Goal: Information Seeking & Learning: Learn about a topic

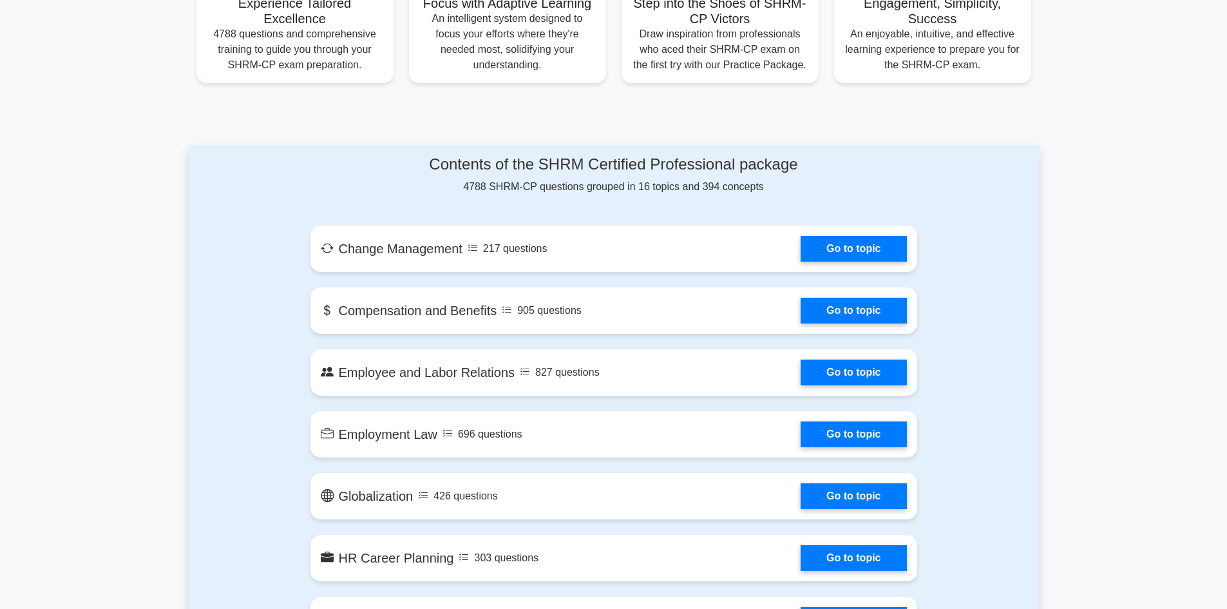
scroll to position [515, 0]
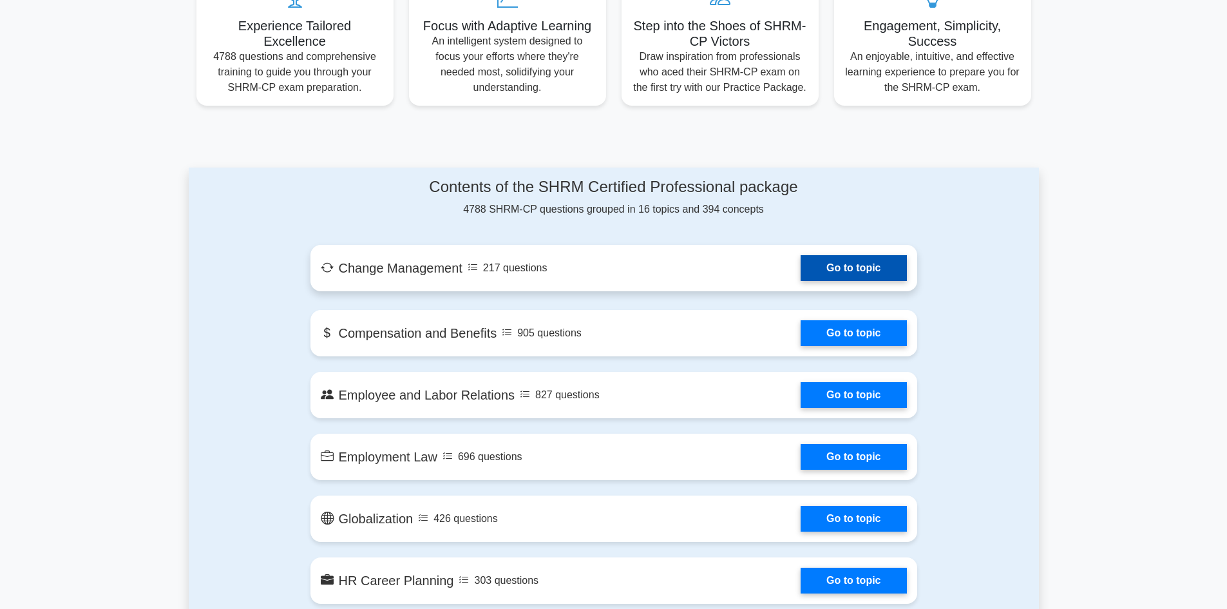
click at [848, 261] on link "Go to topic" at bounding box center [854, 268] width 106 height 26
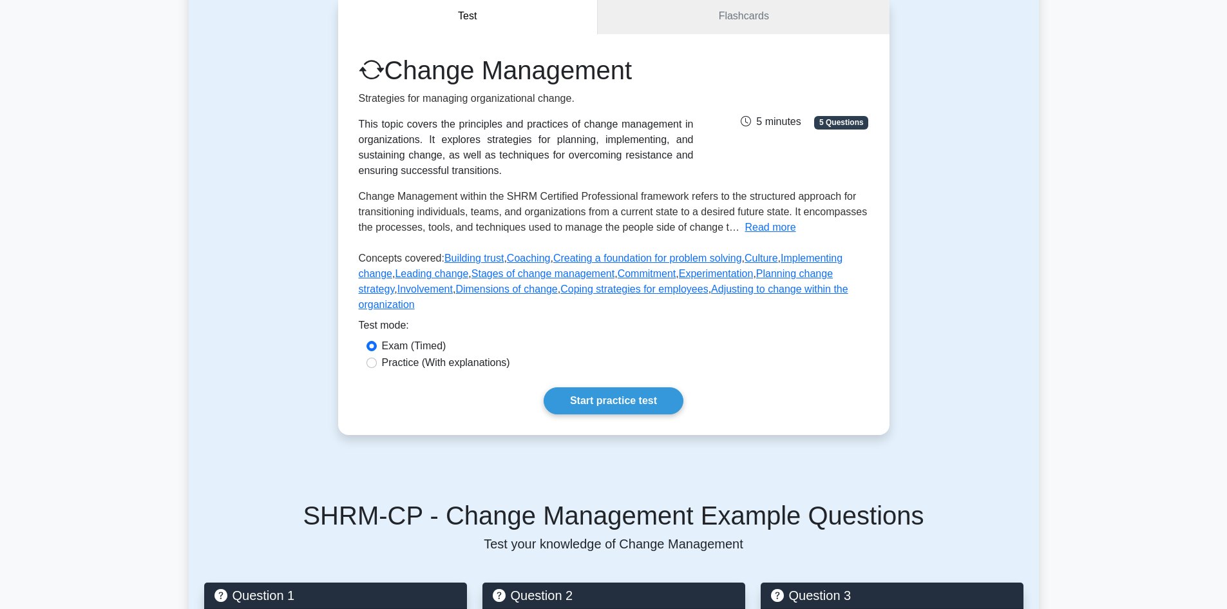
scroll to position [129, 0]
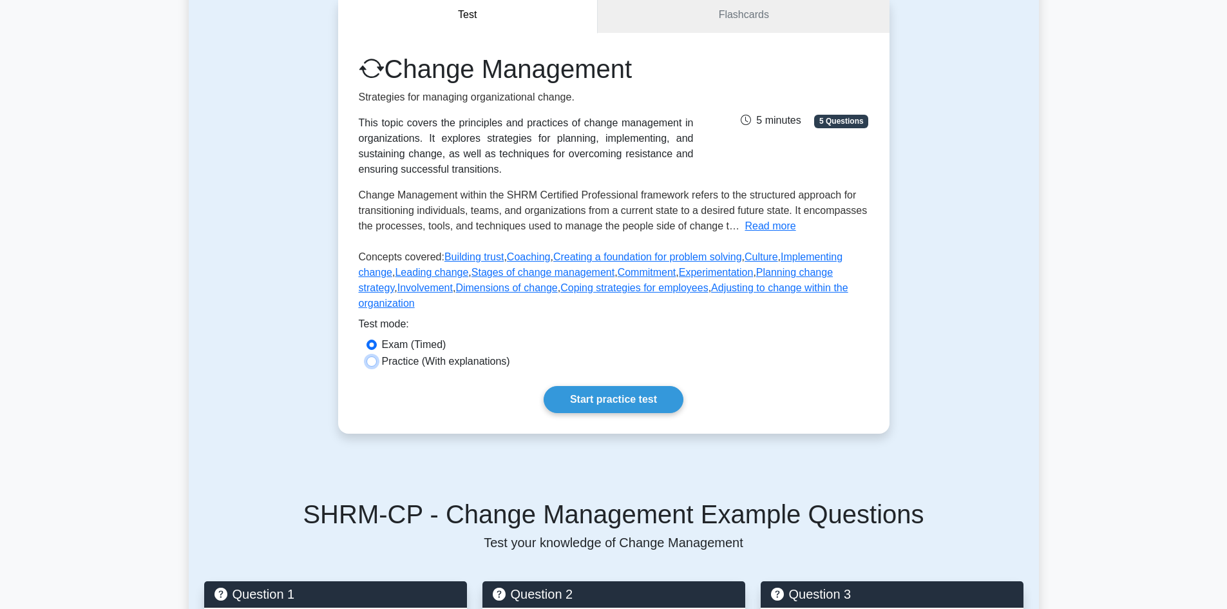
click at [373, 356] on input "Practice (With explanations)" at bounding box center [372, 361] width 10 height 10
radio input "true"
click at [587, 386] on link "Start practice test" at bounding box center [614, 399] width 140 height 27
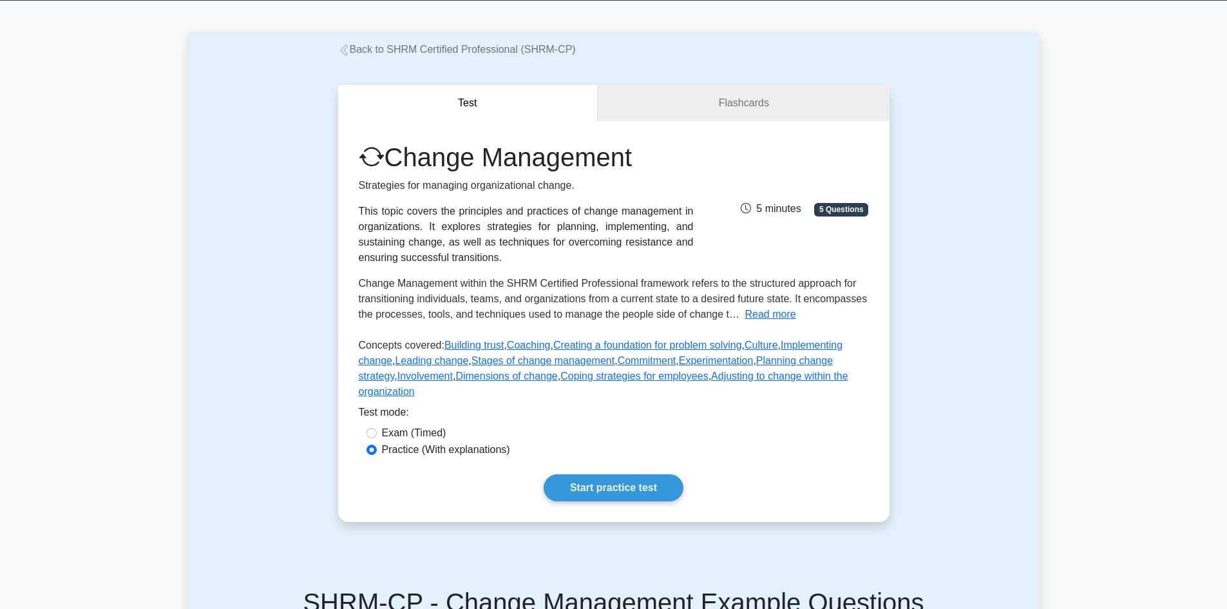
scroll to position [0, 0]
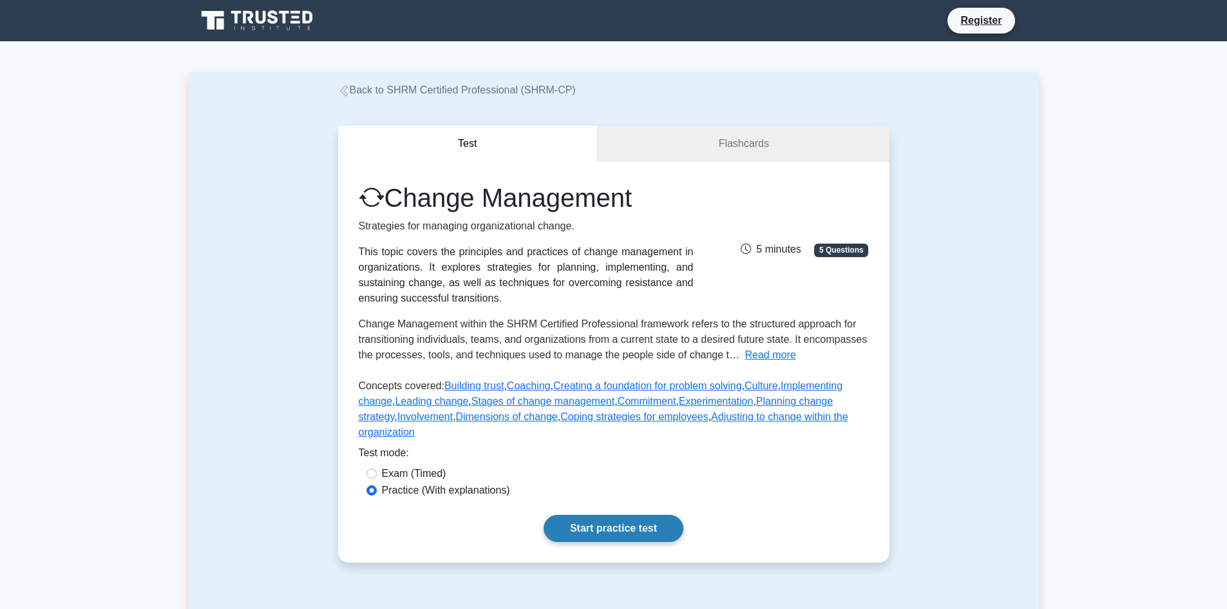
click at [624, 518] on link "Start practice test" at bounding box center [614, 528] width 140 height 27
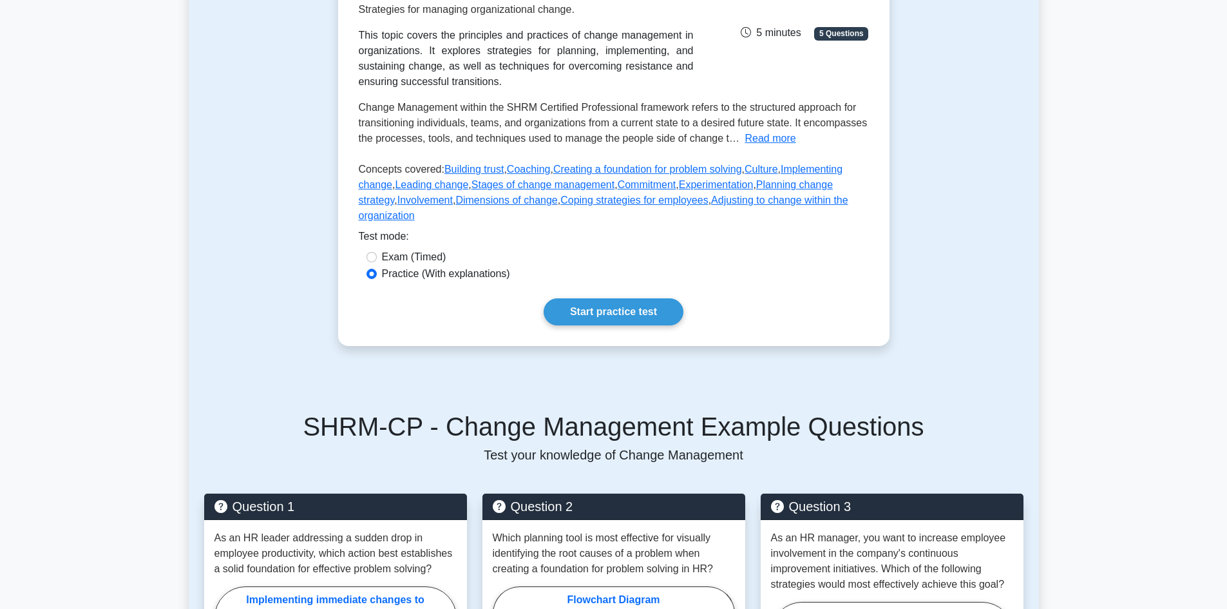
scroll to position [193, 0]
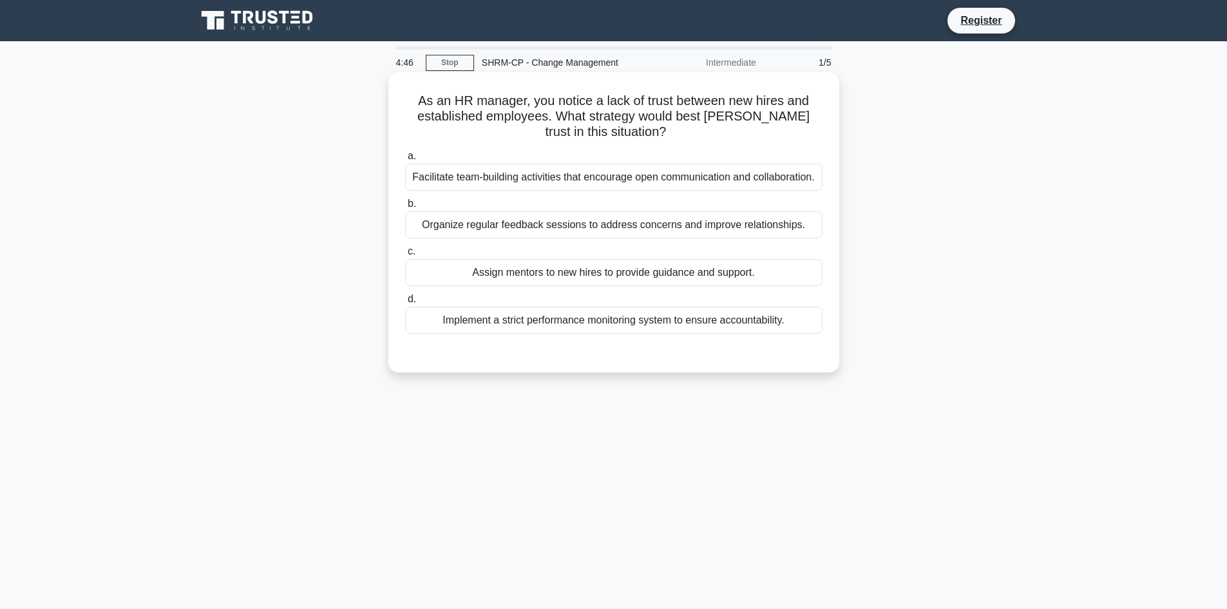
click at [461, 201] on label "b. Organize regular feedback sessions to address concerns and improve relations…" at bounding box center [614, 217] width 418 height 43
click at [405, 201] on input "b. Organize regular feedback sessions to address concerns and improve relations…" at bounding box center [405, 204] width 0 height 8
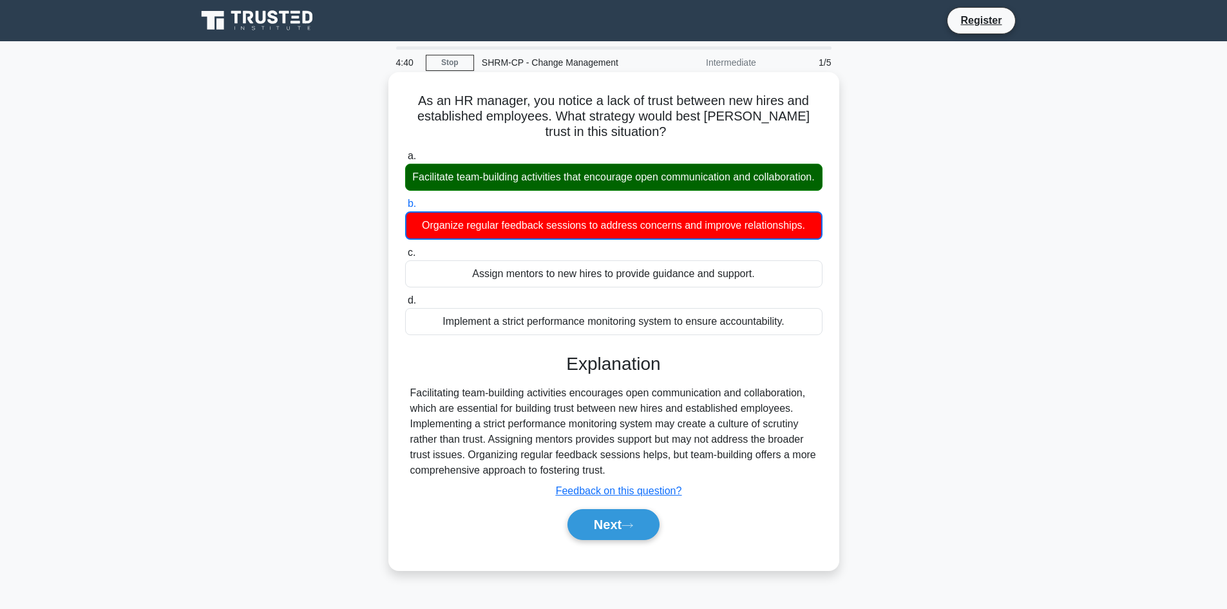
click at [483, 287] on div "Assign mentors to new hires to provide guidance and support." at bounding box center [614, 273] width 418 height 27
click at [405, 257] on input "c. Assign mentors to new hires to provide guidance and support." at bounding box center [405, 253] width 0 height 8
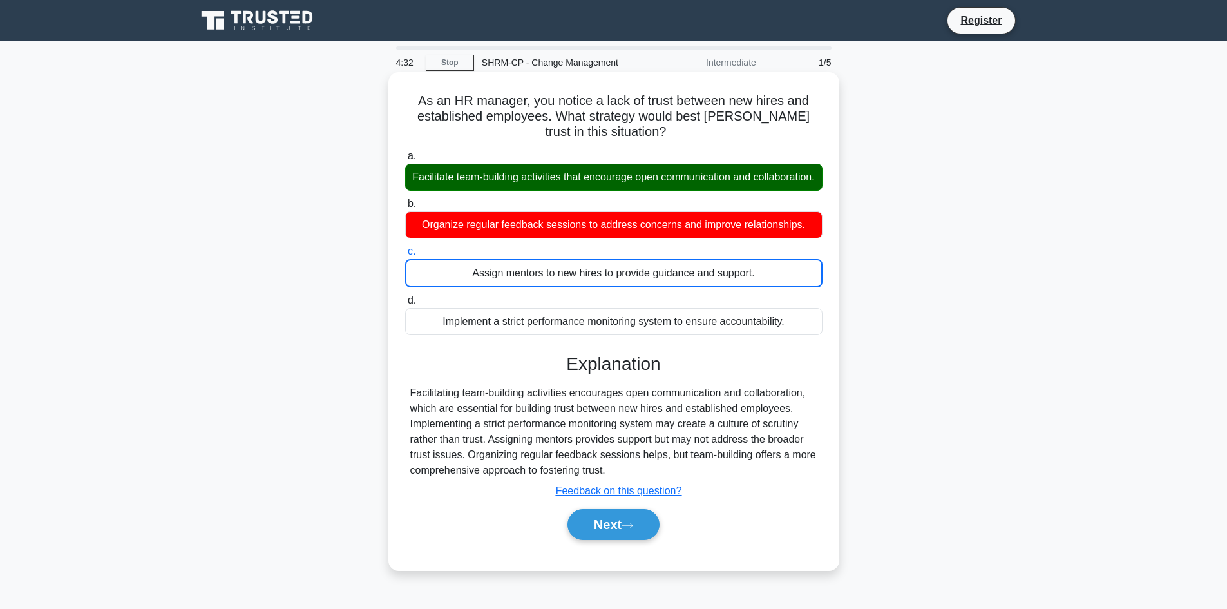
click at [502, 335] on div "Implement a strict performance monitoring system to ensure accountability." at bounding box center [614, 321] width 418 height 27
click at [405, 305] on input "d. Implement a strict performance monitoring system to ensure accountability." at bounding box center [405, 300] width 0 height 8
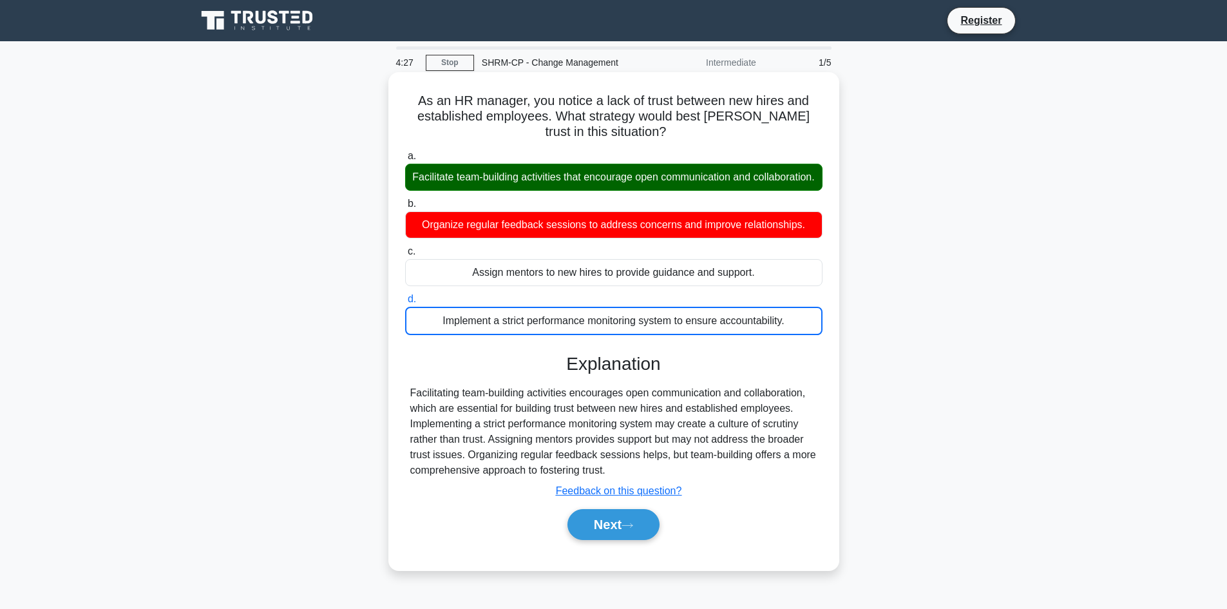
click at [509, 145] on div "As an HR manager, you notice a lack of trust between new hires and established …" at bounding box center [614, 321] width 441 height 488
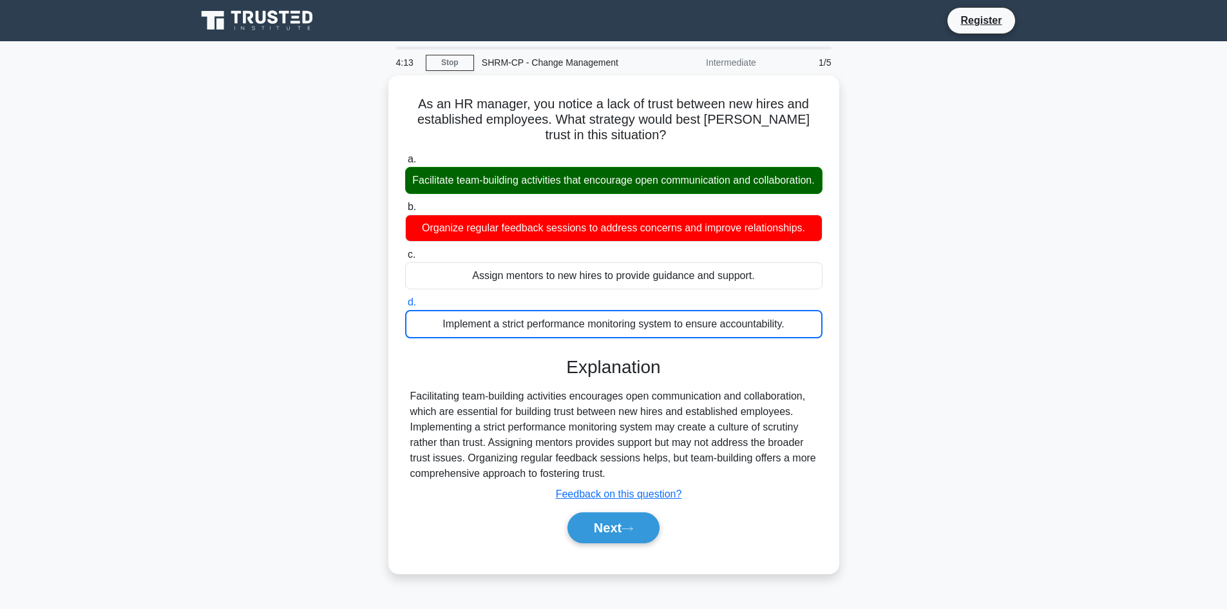
drag, startPoint x: 490, startPoint y: 117, endPoint x: 925, endPoint y: 177, distance: 439.0
click at [928, 178] on div "As an HR manager, you notice a lack of trust between new hires and established …" at bounding box center [614, 332] width 851 height 514
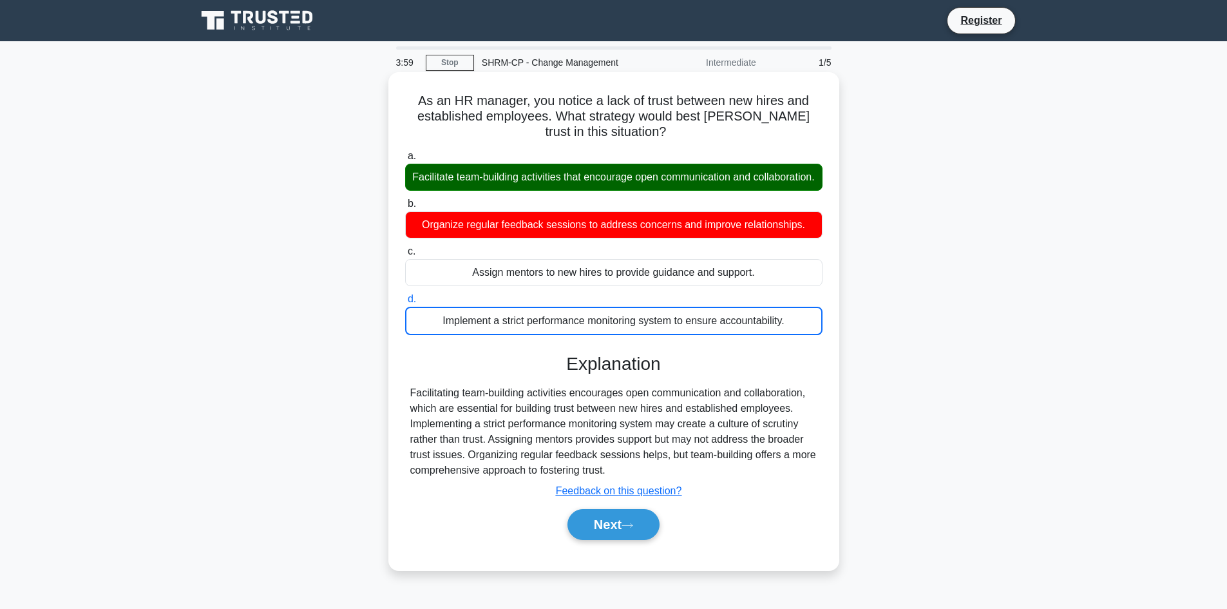
drag, startPoint x: 810, startPoint y: 104, endPoint x: 662, endPoint y: 201, distance: 177.3
click at [662, 201] on div "As an HR manager, you notice a lack of trust between new hires and established …" at bounding box center [614, 321] width 441 height 488
click at [469, 149] on label "a. Facilitate team-building activities that encourage open communication and co…" at bounding box center [614, 169] width 418 height 43
click at [405, 152] on input "a. Facilitate team-building activities that encourage open communication and co…" at bounding box center [405, 156] width 0 height 8
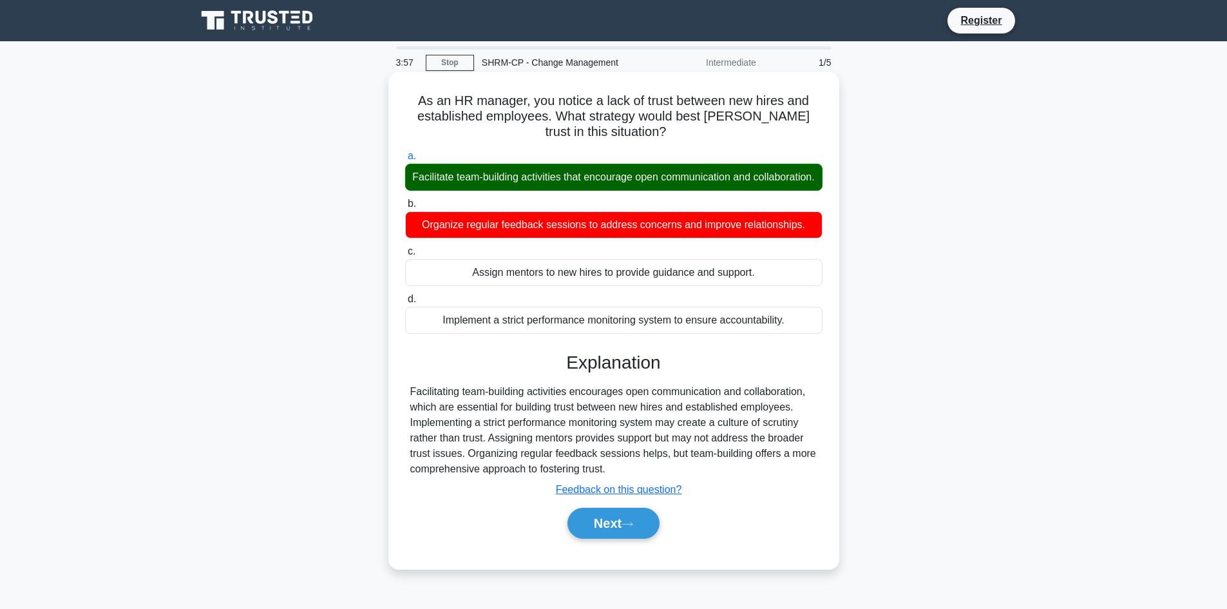
click at [409, 128] on h5 "As an HR manager, you notice a lack of trust between new hires and established …" at bounding box center [614, 117] width 420 height 48
drag, startPoint x: 416, startPoint y: 101, endPoint x: 767, endPoint y: 488, distance: 522.7
click at [767, 488] on div "As an HR manager, you notice a lack of trust between new hires and established …" at bounding box center [614, 320] width 441 height 486
copy div "As an HR manager, you notice a lack of trust between new hires and established …"
click at [750, 390] on div "Explanation Facilitating team-building activities encourages open communication…" at bounding box center [614, 448] width 418 height 192
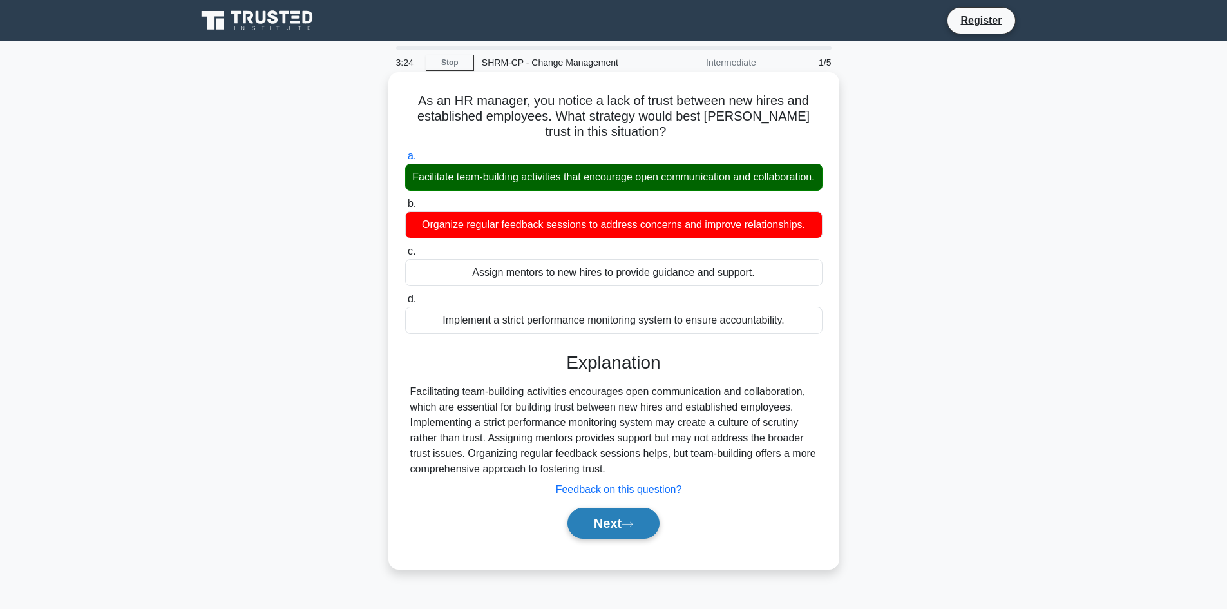
click at [632, 528] on icon at bounding box center [628, 524] width 12 height 7
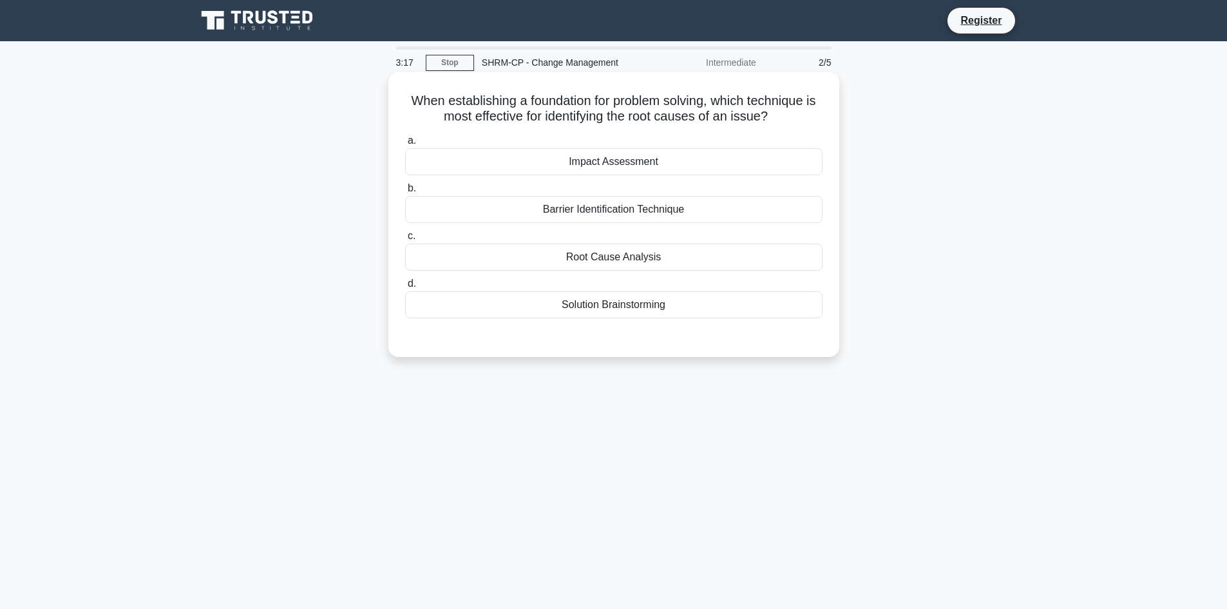
click at [497, 155] on div "Impact Assessment" at bounding box center [614, 161] width 418 height 27
click at [405, 145] on input "a. Impact Assessment" at bounding box center [405, 141] width 0 height 8
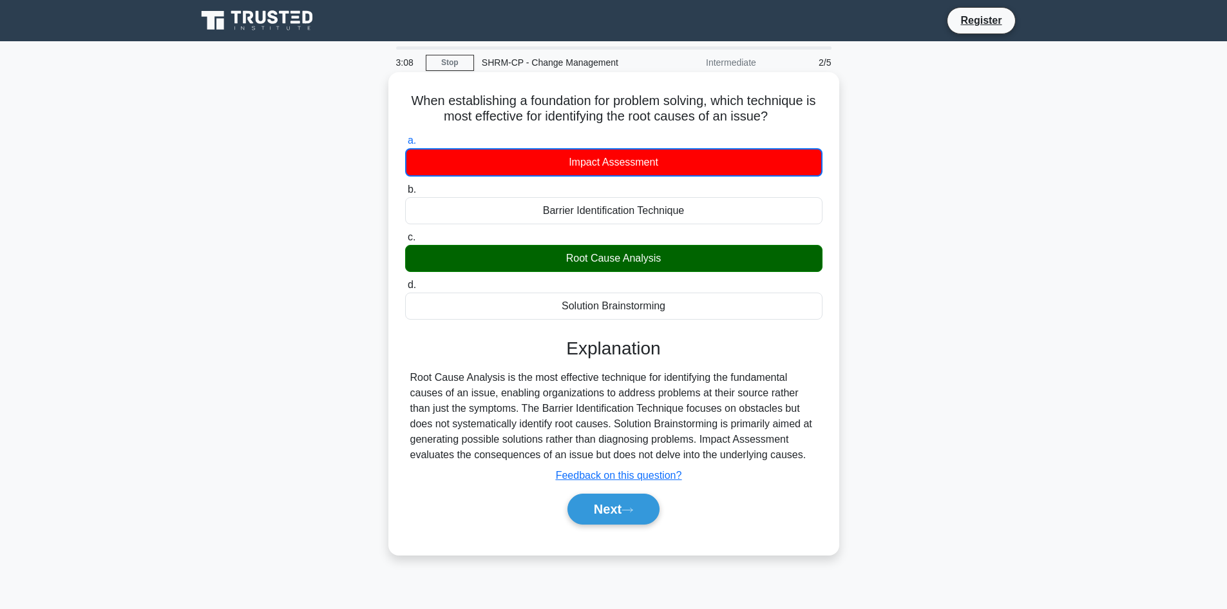
drag, startPoint x: 410, startPoint y: 98, endPoint x: 773, endPoint y: 447, distance: 503.1
click at [805, 454] on div "When establishing a foundation for problem solving, which technique is most eff…" at bounding box center [614, 313] width 441 height 472
copy div "When establishing a foundation for problem solving, which technique is most eff…"
click at [795, 343] on h3 "Explanation" at bounding box center [614, 349] width 402 height 22
click at [608, 509] on button "Next" at bounding box center [614, 509] width 92 height 31
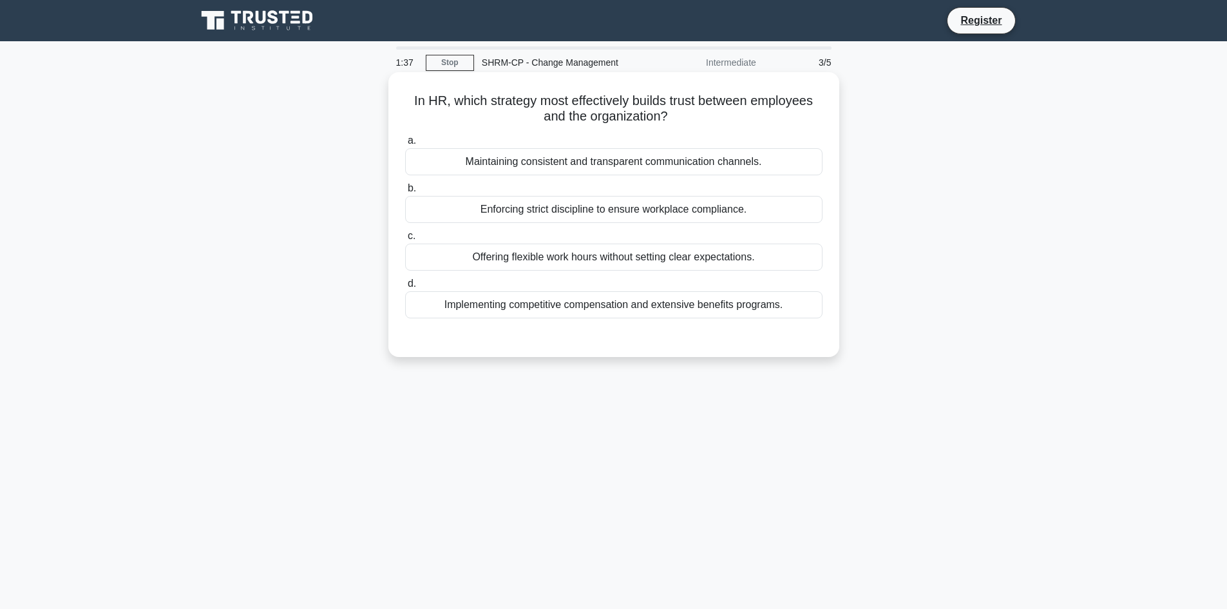
click at [540, 167] on div "Maintaining consistent and transparent communication channels." at bounding box center [614, 161] width 418 height 27
click at [405, 145] on input "a. Maintaining consistent and transparent communication channels." at bounding box center [405, 141] width 0 height 8
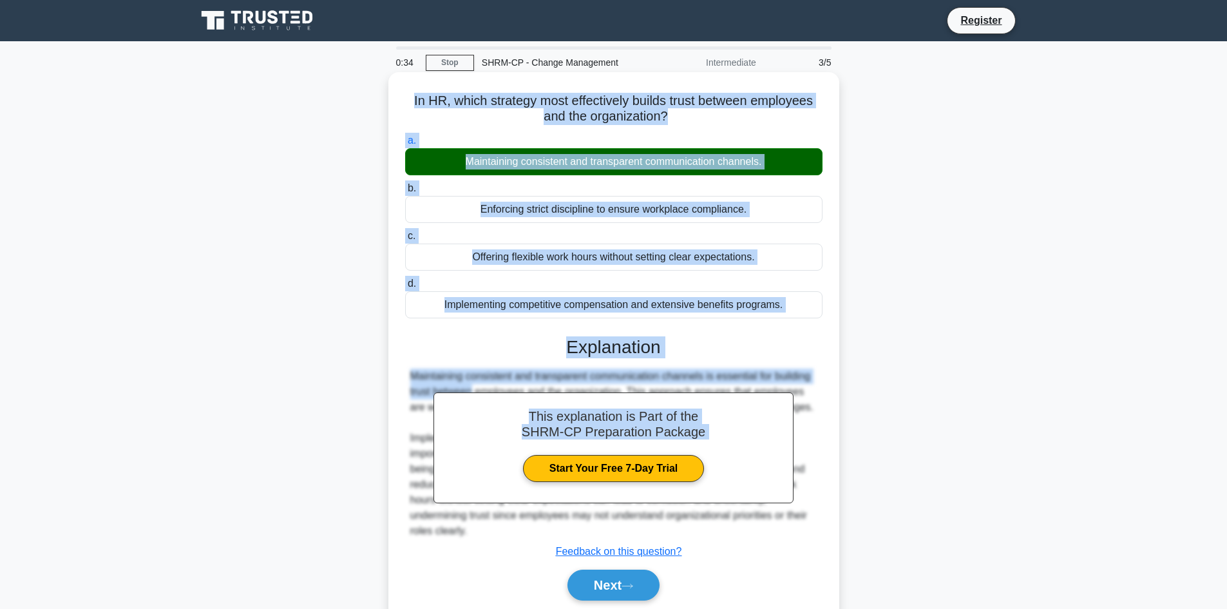
drag, startPoint x: 409, startPoint y: 102, endPoint x: 795, endPoint y: 365, distance: 467.3
click at [795, 365] on div "In HR, which strategy most effectively builds trust between employees and the o…" at bounding box center [614, 351] width 441 height 548
click at [813, 351] on h3 "Explanation" at bounding box center [614, 347] width 402 height 22
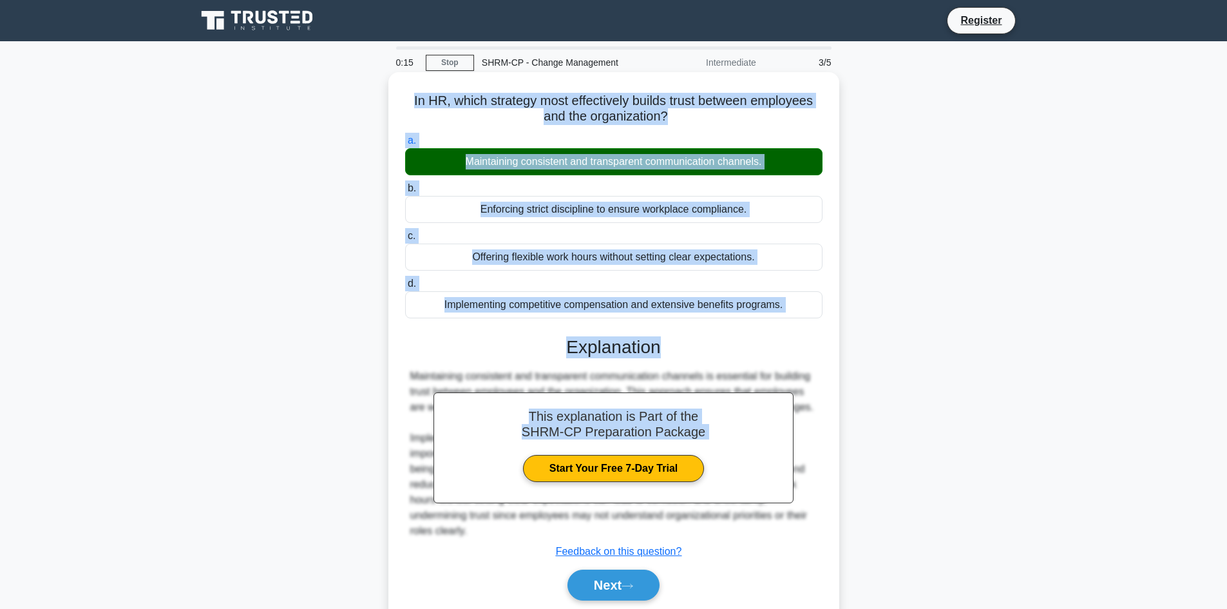
drag, startPoint x: 410, startPoint y: 99, endPoint x: 784, endPoint y: 350, distance: 450.3
click at [784, 350] on div "In HR, which strategy most effectively builds trust between employees and the o…" at bounding box center [614, 351] width 441 height 548
copy div "In HR, which strategy most effectively builds trust between employees and the o…"
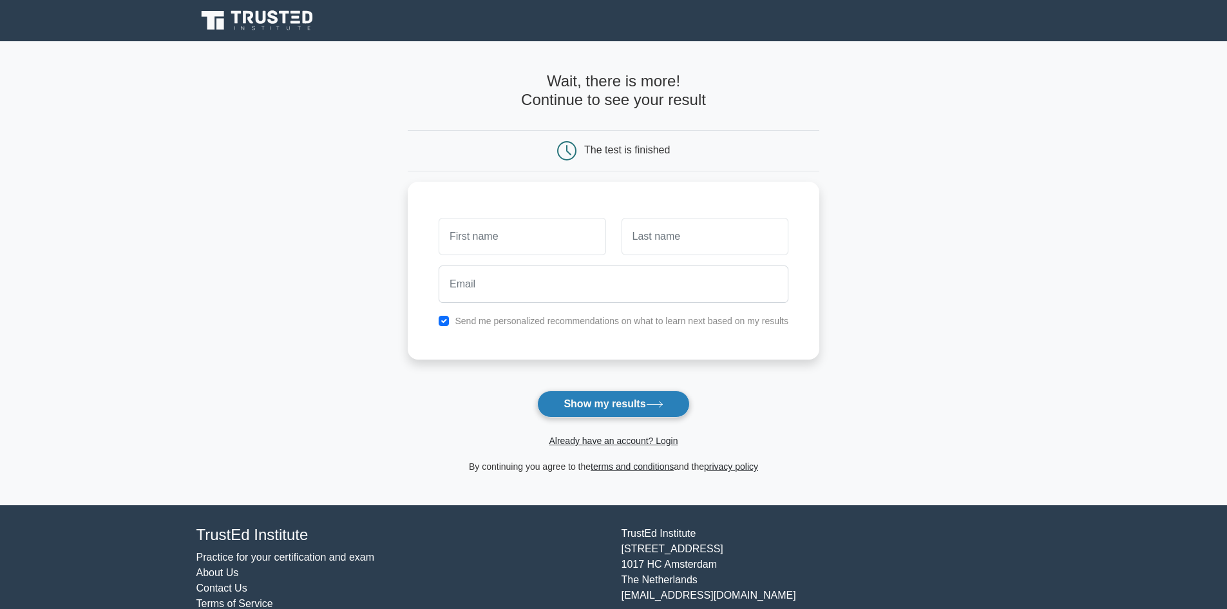
click at [611, 401] on button "Show my results" at bounding box center [613, 403] width 152 height 27
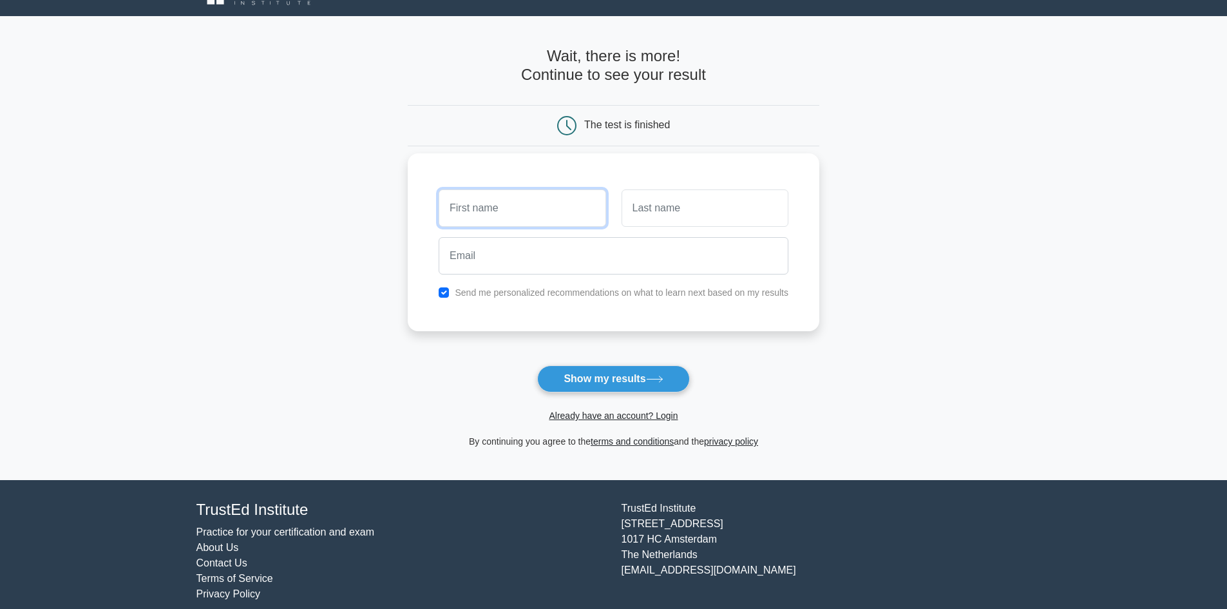
scroll to position [39, 0]
